Goal: Task Accomplishment & Management: Manage account settings

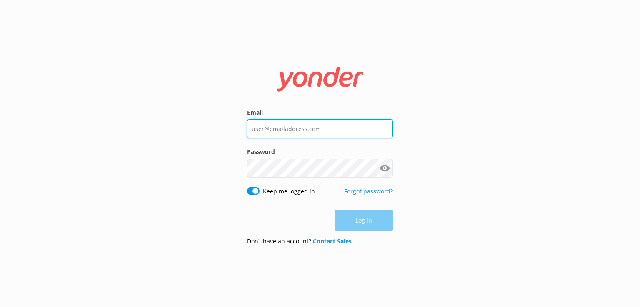
type input "[EMAIL_ADDRESS][DOMAIN_NAME]"
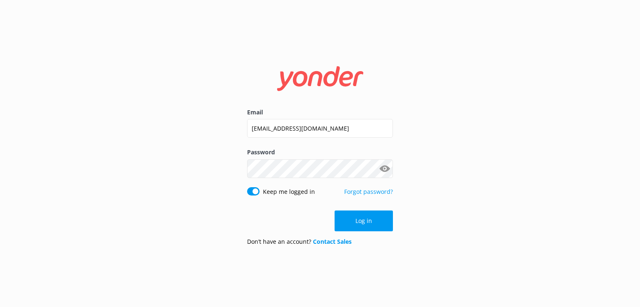
click at [370, 220] on div "Log in" at bounding box center [320, 221] width 146 height 21
click at [364, 220] on button "Log in" at bounding box center [363, 221] width 58 height 21
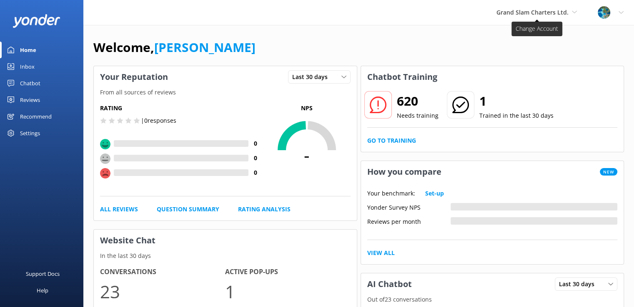
click at [566, 15] on span "Grand Slam Charters Ltd." at bounding box center [532, 12] width 72 height 8
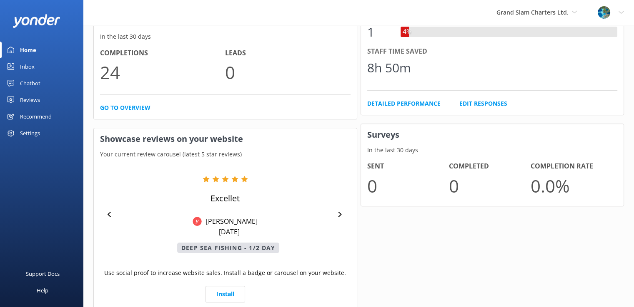
scroll to position [363, 0]
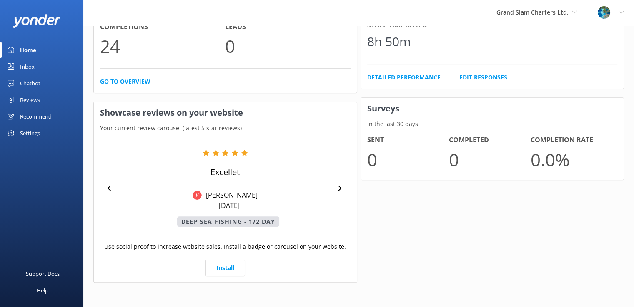
click at [35, 135] on div "Settings" at bounding box center [30, 133] width 20 height 17
